Goal: Check status: Check status

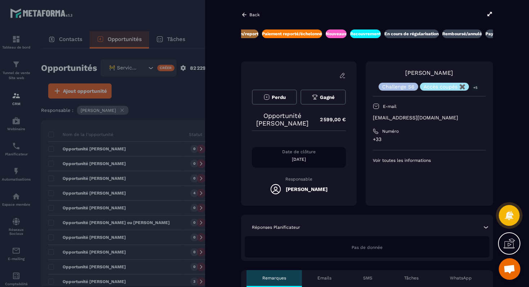
click at [415, 117] on p "[EMAIL_ADDRESS][DOMAIN_NAME]" at bounding box center [429, 118] width 113 height 7
copy div "[EMAIL_ADDRESS][DOMAIN_NAME]"
click at [428, 70] on link "[PERSON_NAME]" at bounding box center [429, 73] width 48 height 7
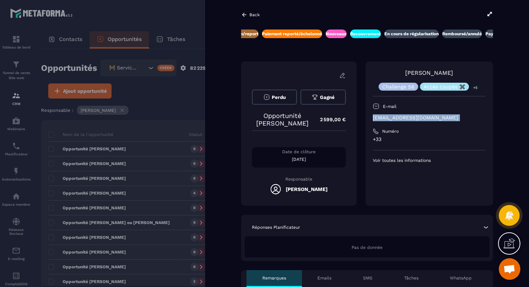
click at [430, 73] on link "[PERSON_NAME]" at bounding box center [429, 73] width 48 height 7
click at [324, 75] on div at bounding box center [299, 75] width 94 height 6
click at [384, 41] on div "PRLVT auto en attente Impayés accès coupés ❌ Demande de rétractation/report Pai…" at bounding box center [367, 39] width 252 height 18
click at [416, 116] on p "[EMAIL_ADDRESS][DOMAIN_NAME]" at bounding box center [429, 118] width 113 height 7
click at [423, 69] on div "[PERSON_NAME] Challenge S6 Accès coupés ✖️ +5" at bounding box center [429, 80] width 113 height 22
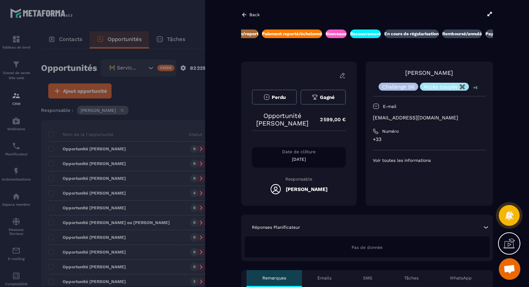
click at [287, 111] on div "Perdu Gagné Opportunité [PERSON_NAME] 2 599,00 € Date de clôture [DATE] Respons…" at bounding box center [299, 134] width 116 height 144
click at [299, 80] on div "Perdu Gagné Opportunité [PERSON_NAME] 2 599,00 € Date de clôture [DATE] Respons…" at bounding box center [299, 134] width 116 height 144
click at [290, 119] on p "Opportunité [PERSON_NAME]" at bounding box center [282, 119] width 61 height 15
click at [107, 199] on div at bounding box center [264, 143] width 529 height 287
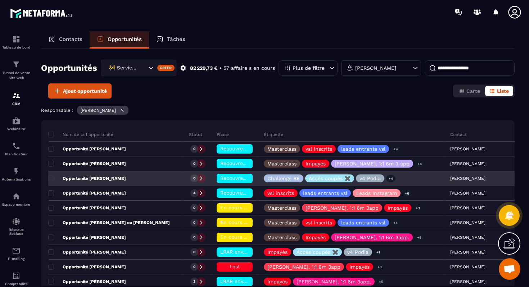
click at [118, 178] on p "Opportunité [PERSON_NAME]" at bounding box center [87, 179] width 78 height 6
